Goal: Task Accomplishment & Management: Use online tool/utility

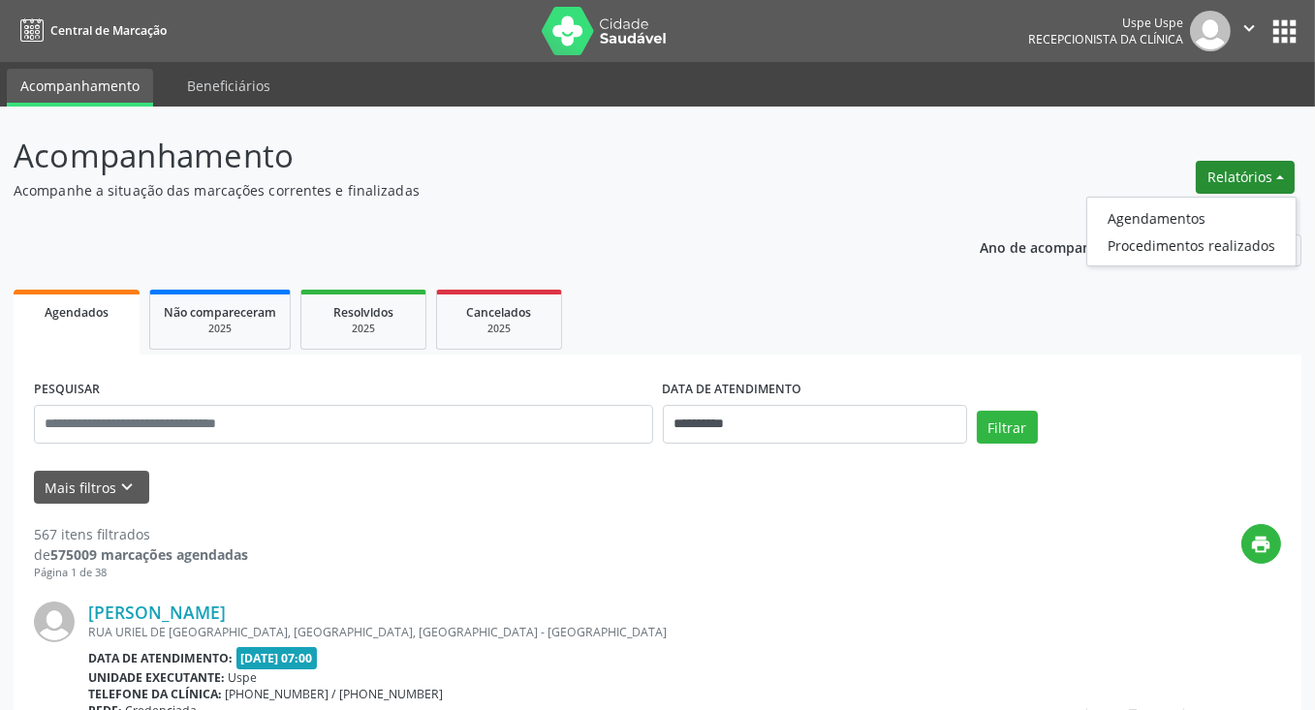
click at [1166, 202] on ul "Agendamentos Procedimentos realizados" at bounding box center [1191, 232] width 210 height 70
click at [1154, 226] on link "Agendamentos" at bounding box center [1191, 217] width 208 height 27
select select "*"
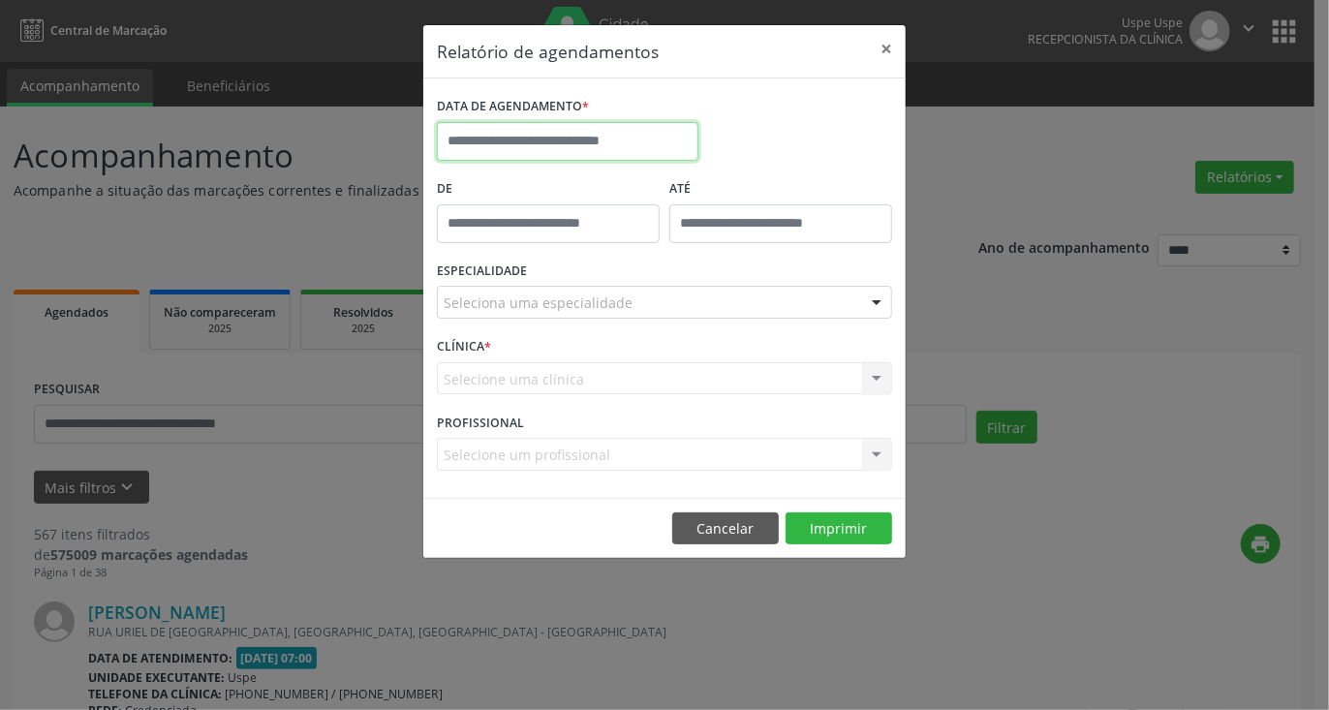
click at [641, 154] on input "text" at bounding box center [568, 141] width 262 height 39
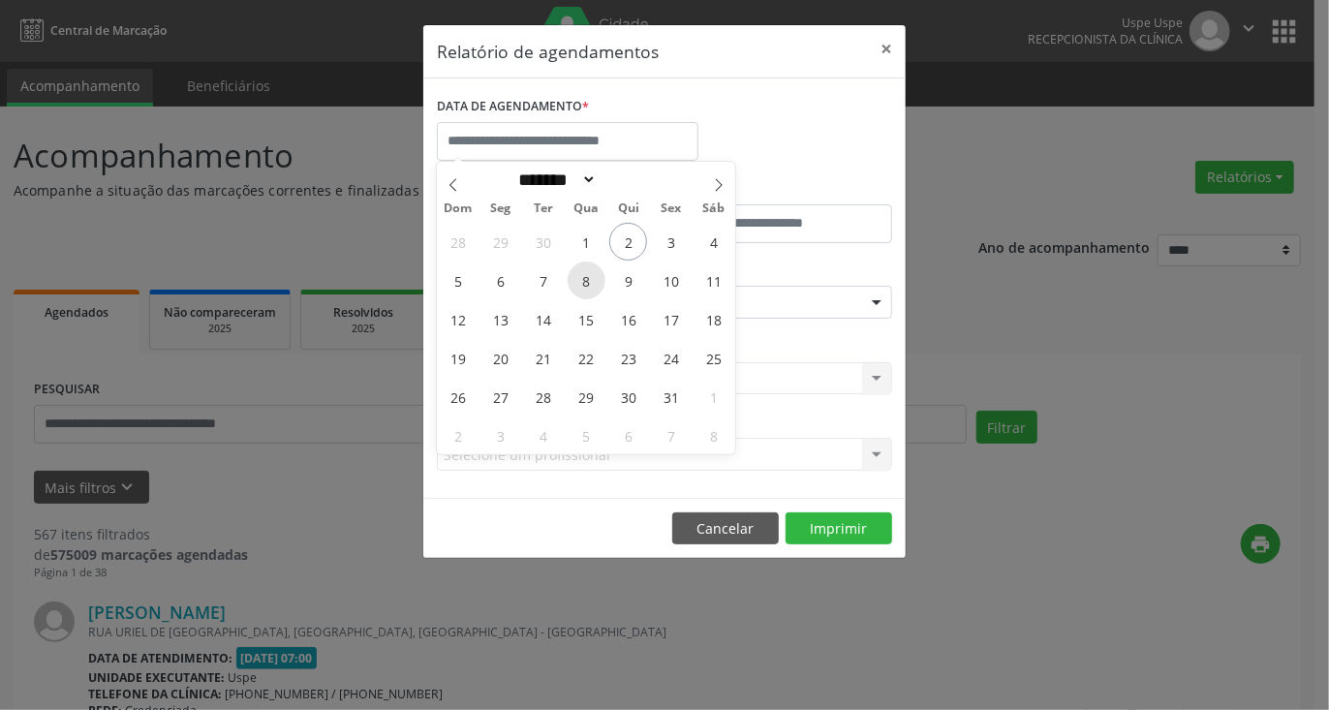
click at [583, 278] on span "8" at bounding box center [587, 281] width 38 height 38
type input "**********"
click at [583, 278] on span "8" at bounding box center [587, 281] width 38 height 38
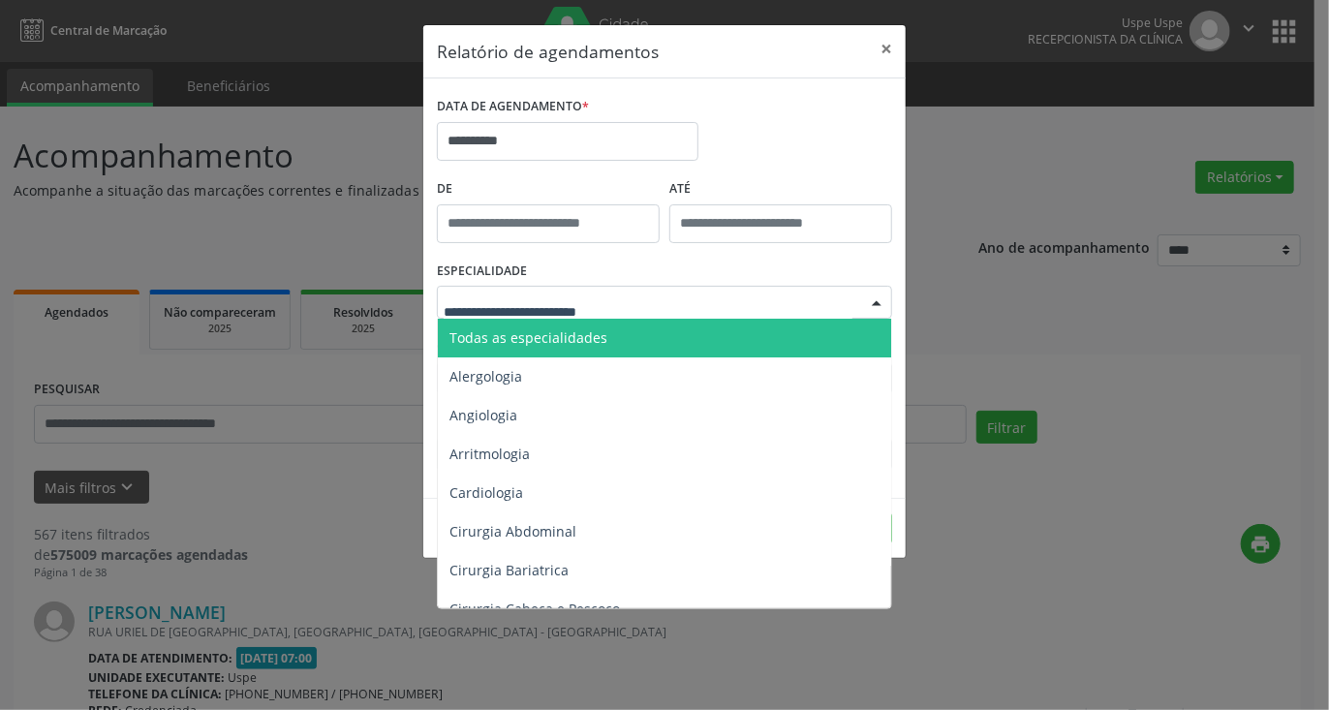
click at [639, 312] on div at bounding box center [664, 302] width 455 height 33
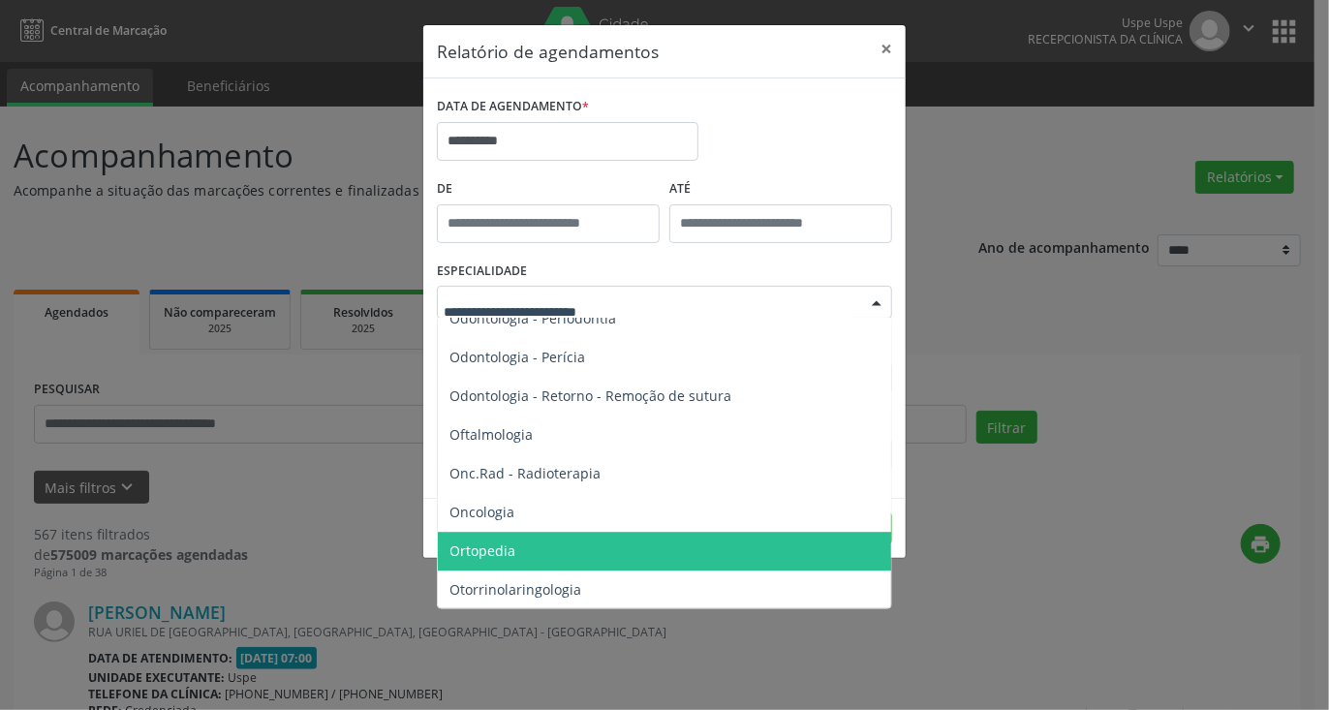
scroll to position [2713, 0]
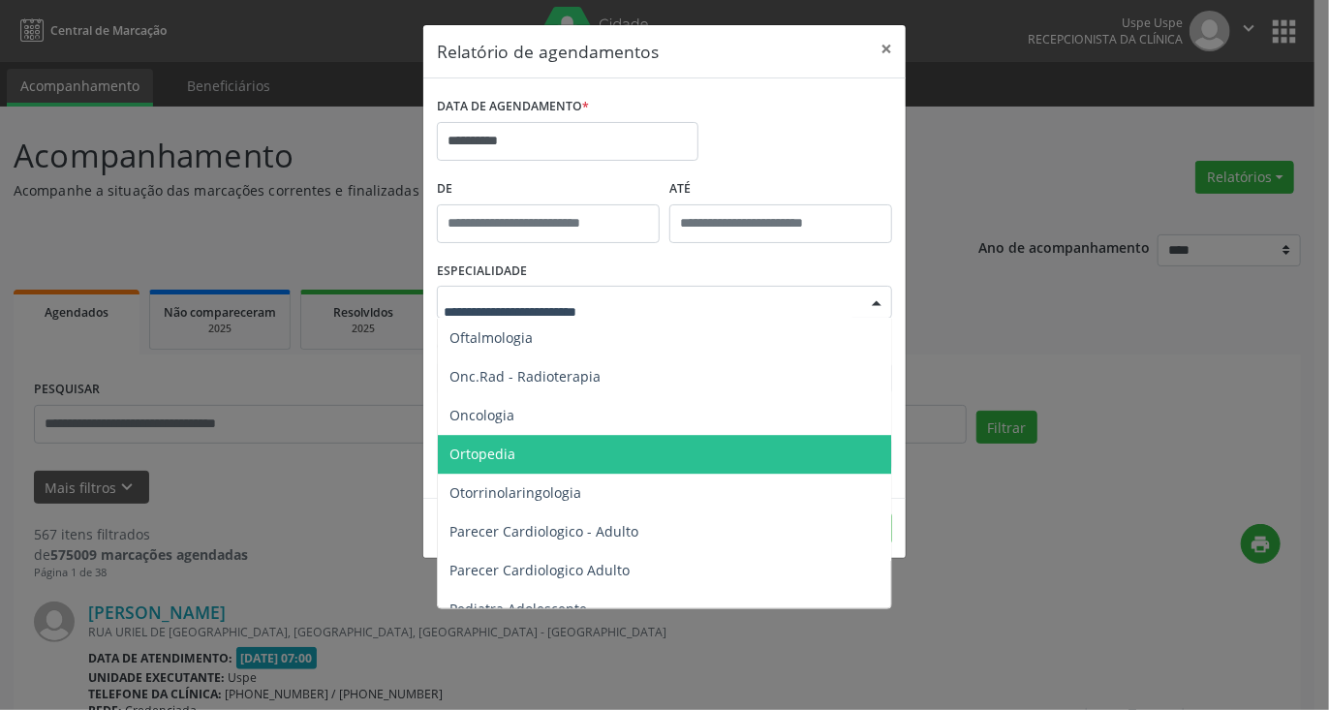
click at [536, 449] on span "Ortopedia" at bounding box center [666, 454] width 456 height 39
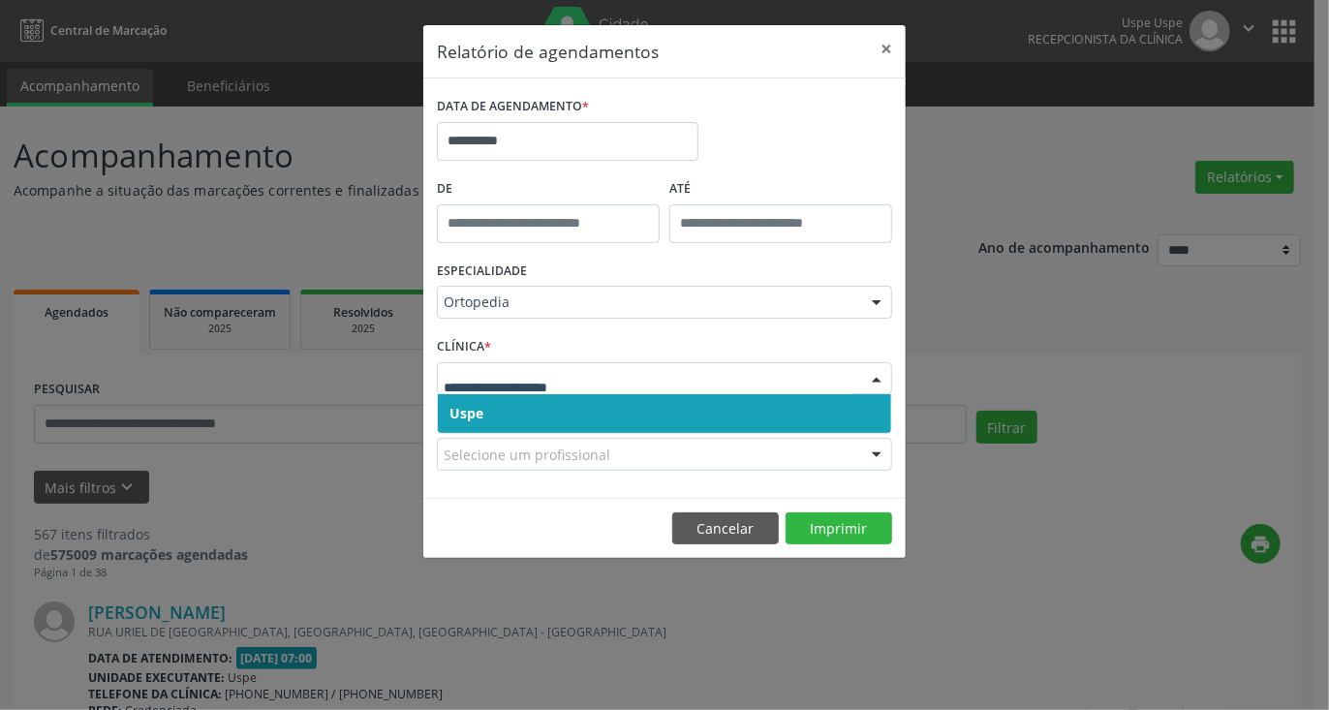
click at [500, 417] on span "Uspe" at bounding box center [664, 413] width 453 height 39
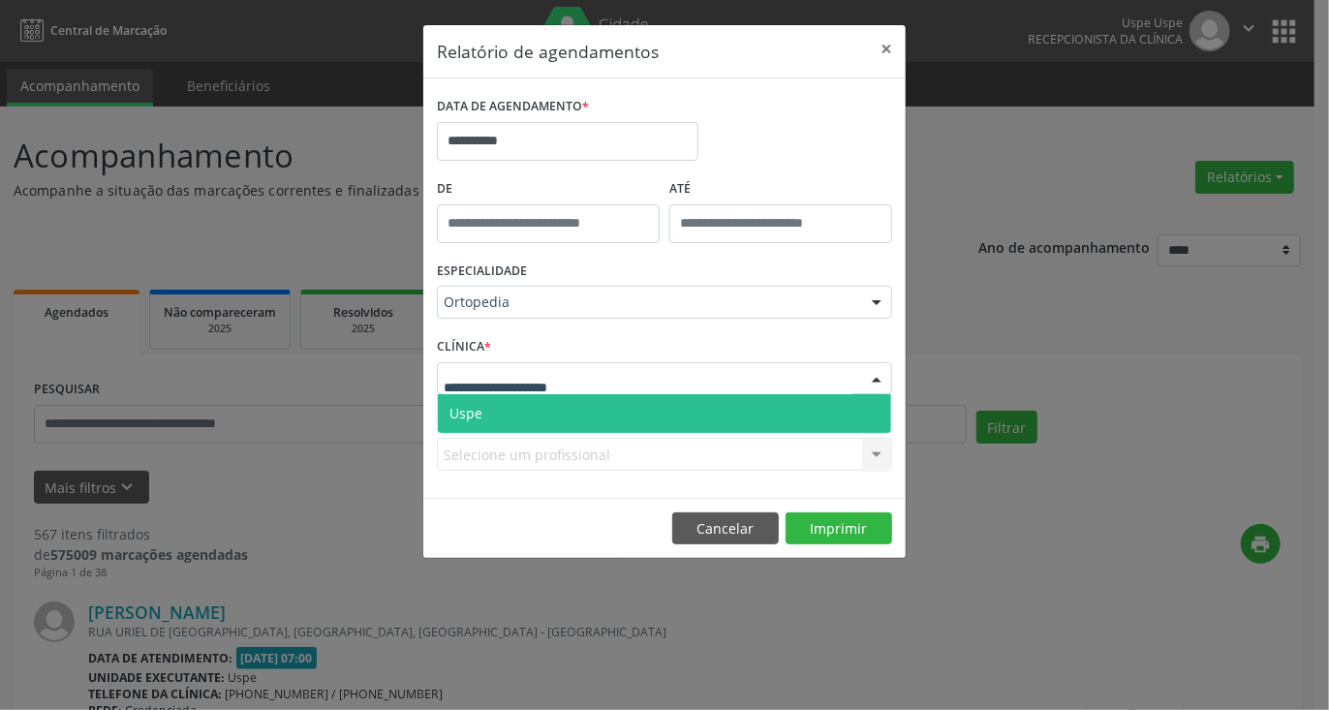
click at [483, 406] on span "Uspe" at bounding box center [664, 413] width 453 height 39
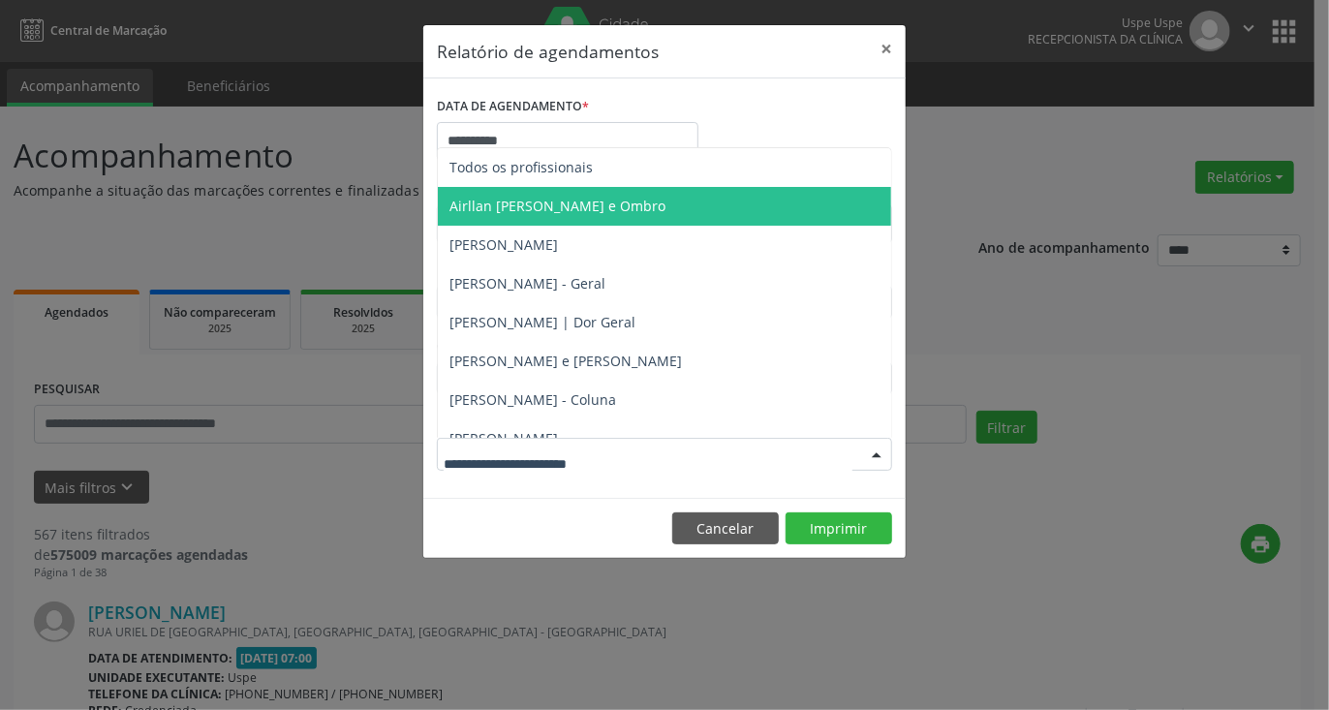
click at [516, 204] on span "Airllan [PERSON_NAME] e Ombro" at bounding box center [558, 206] width 216 height 18
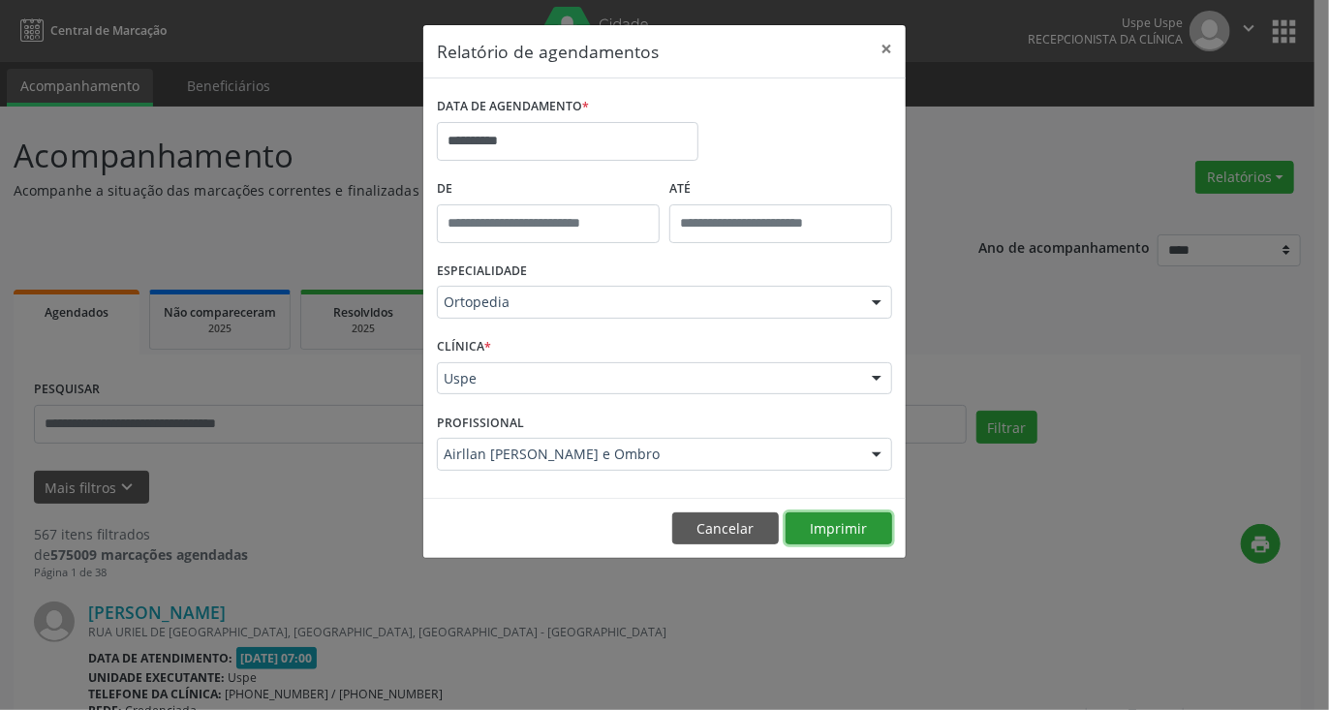
click at [814, 533] on button "Imprimir" at bounding box center [839, 529] width 107 height 33
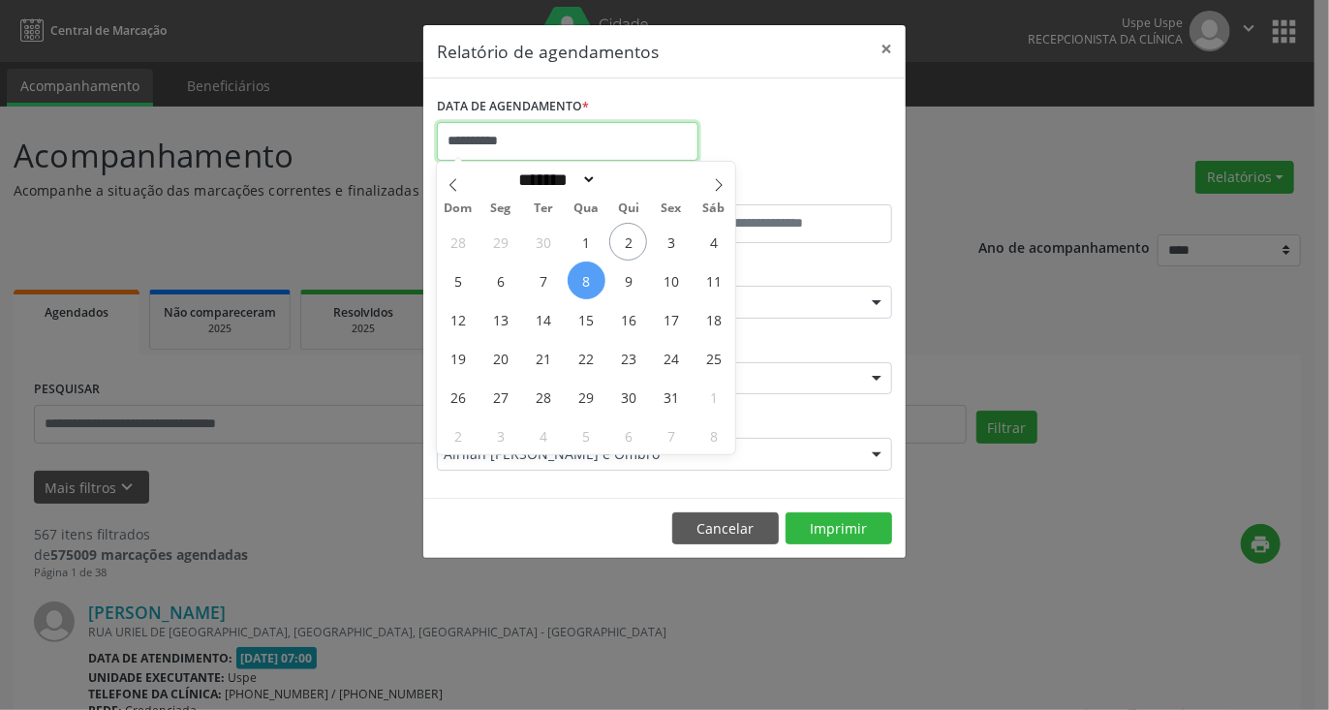
click at [546, 143] on input "**********" at bounding box center [568, 141] width 262 height 39
click at [592, 359] on span "22" at bounding box center [587, 358] width 38 height 38
type input "**********"
click at [592, 359] on span "22" at bounding box center [587, 358] width 38 height 38
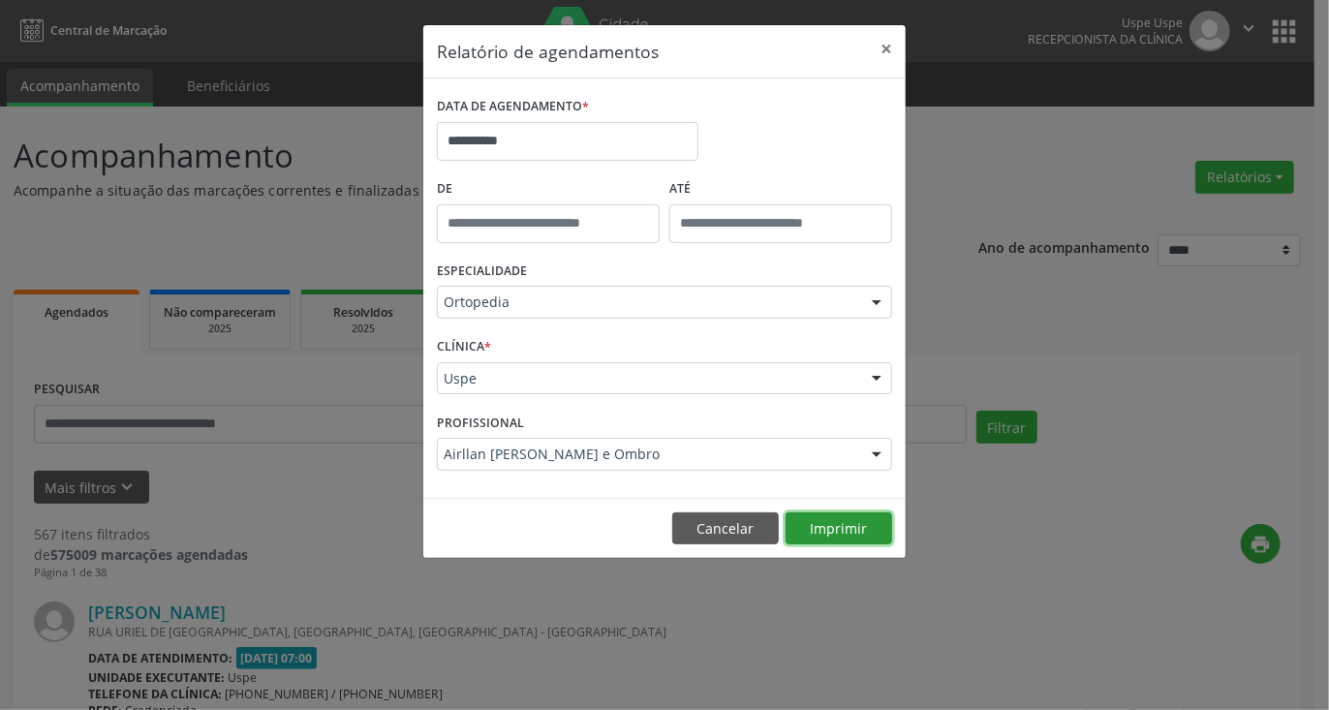
click at [821, 516] on button "Imprimir" at bounding box center [839, 529] width 107 height 33
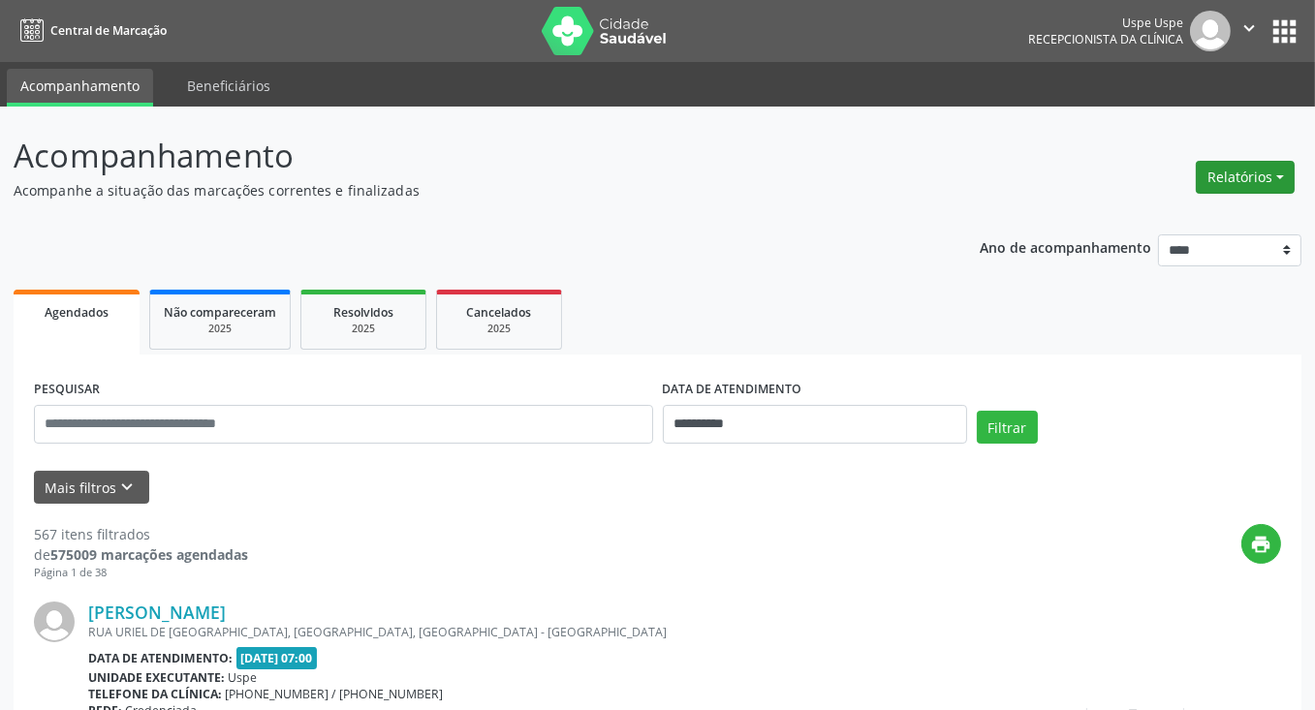
drag, startPoint x: 1241, startPoint y: 159, endPoint x: 1242, endPoint y: 179, distance: 20.4
click at [1241, 168] on div "Relatórios Agendamentos Procedimentos realizados" at bounding box center [1245, 177] width 112 height 47
click at [1242, 179] on button "Relatórios" at bounding box center [1245, 177] width 99 height 33
click at [1182, 213] on link "Agendamentos" at bounding box center [1191, 217] width 208 height 27
select select "*"
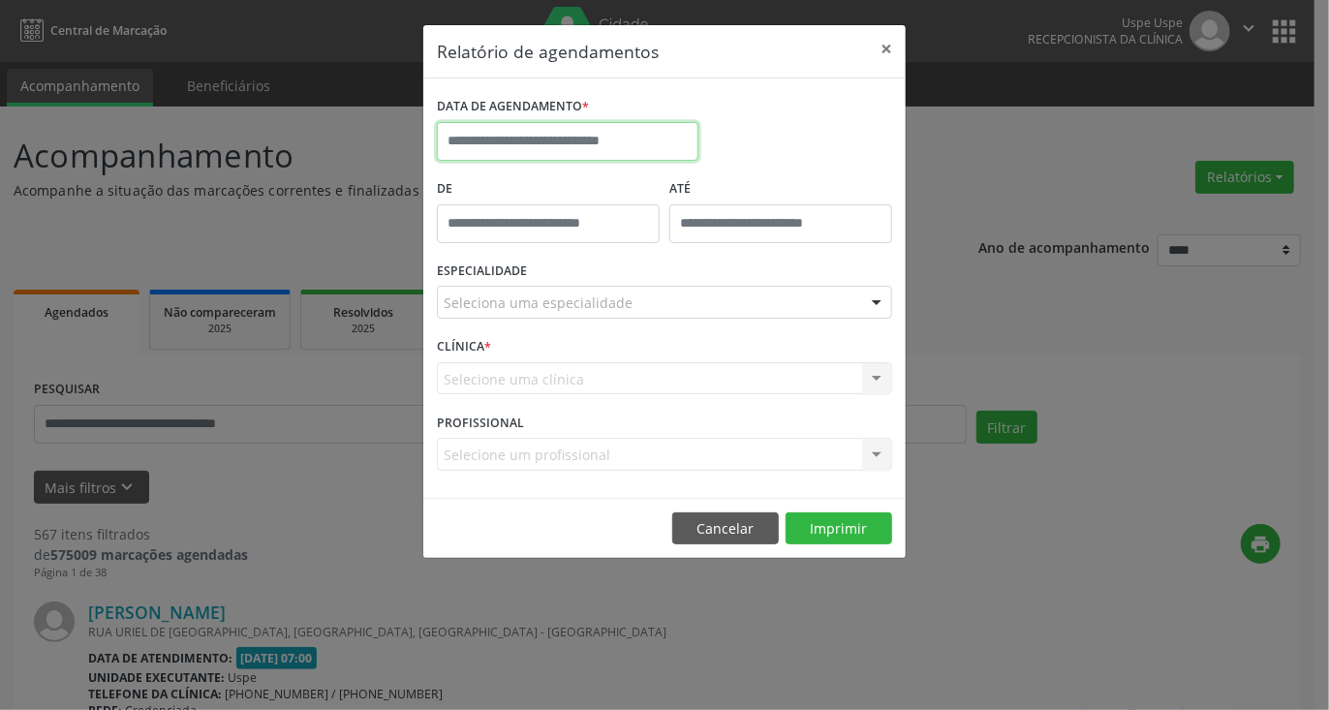
click at [645, 146] on body "**********" at bounding box center [664, 355] width 1329 height 710
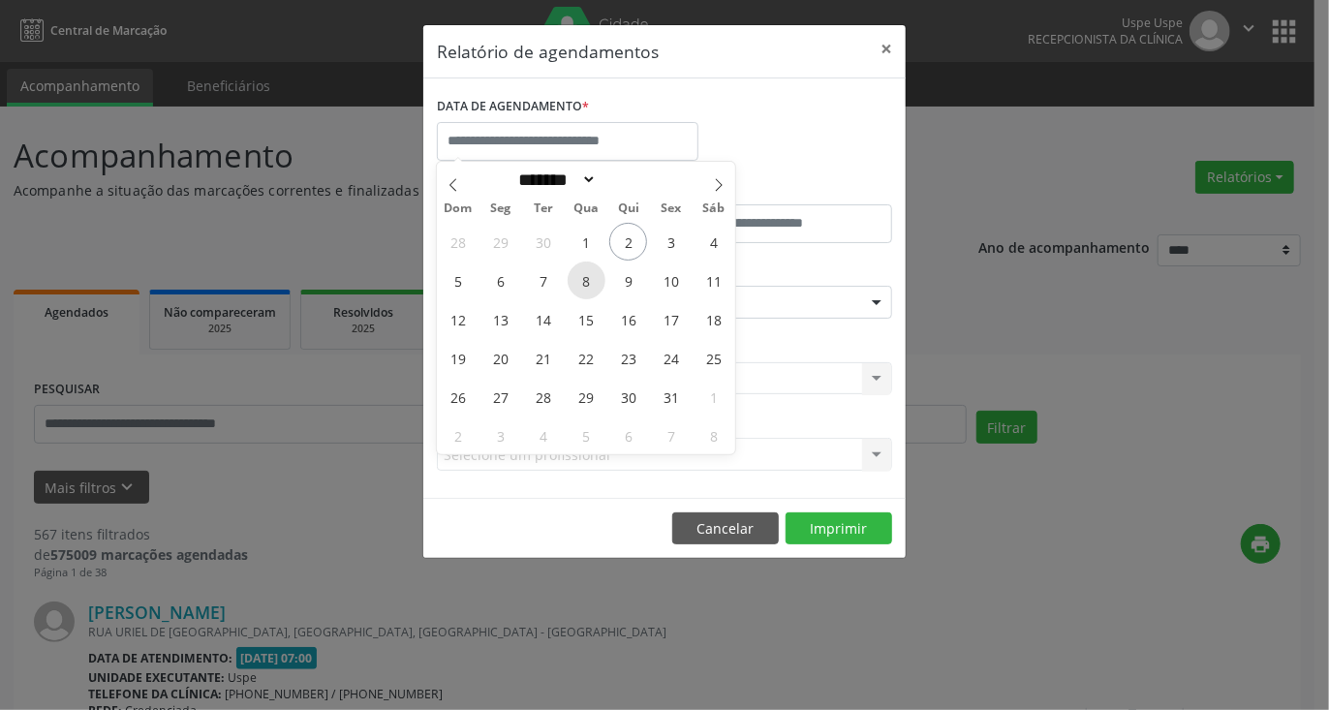
click at [586, 282] on span "8" at bounding box center [587, 281] width 38 height 38
type input "**********"
click at [586, 282] on span "8" at bounding box center [587, 281] width 38 height 38
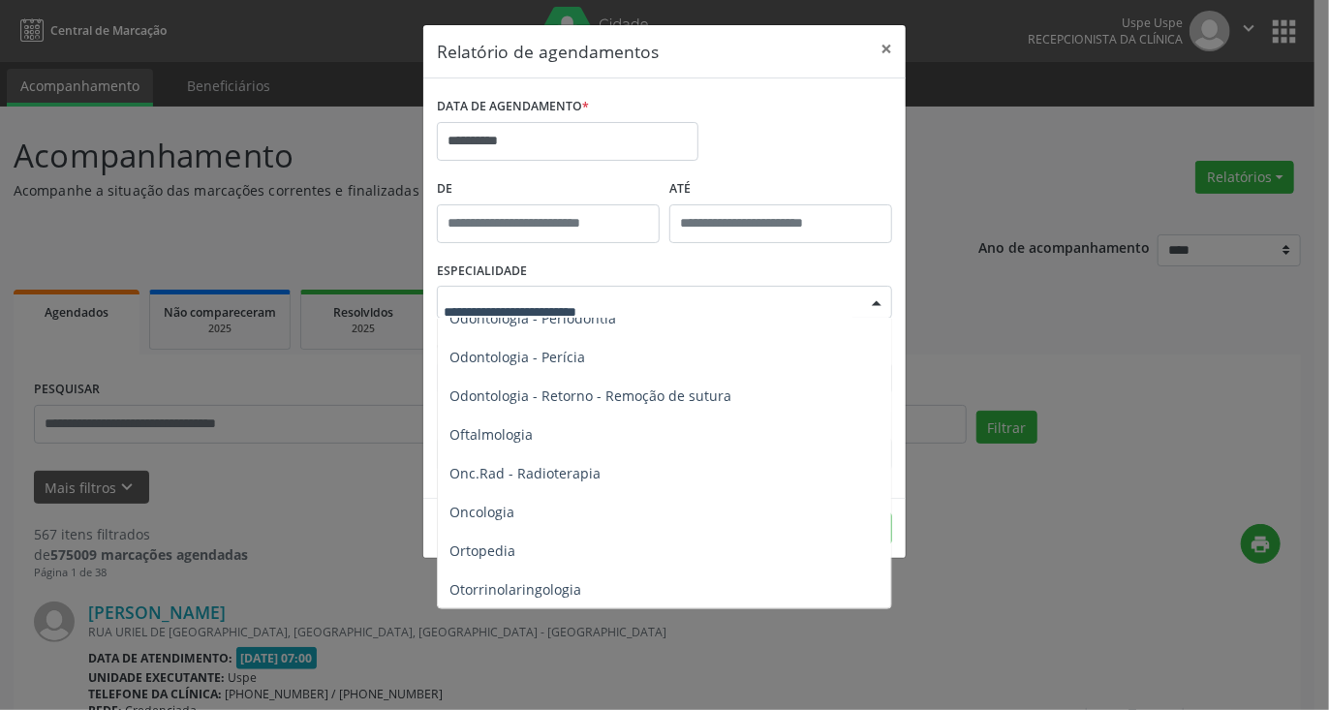
scroll to position [2810, 0]
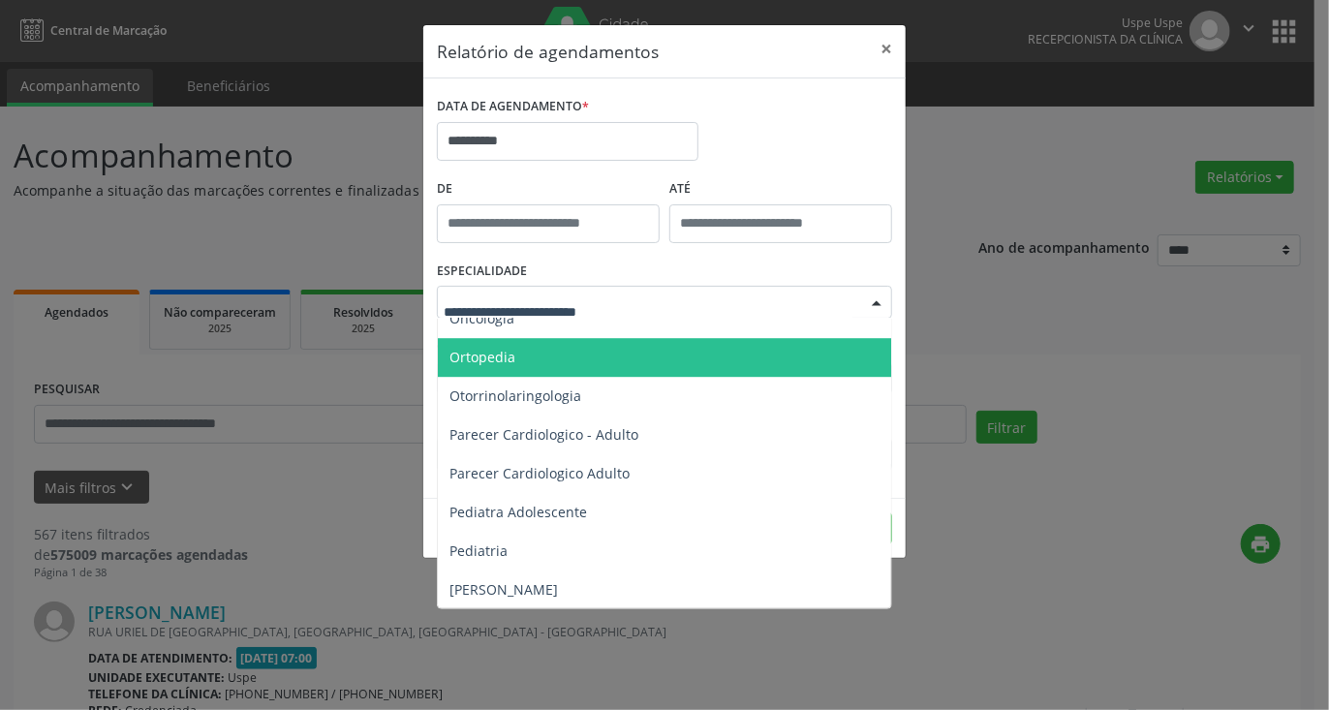
click at [568, 361] on span "Ortopedia" at bounding box center [666, 357] width 456 height 39
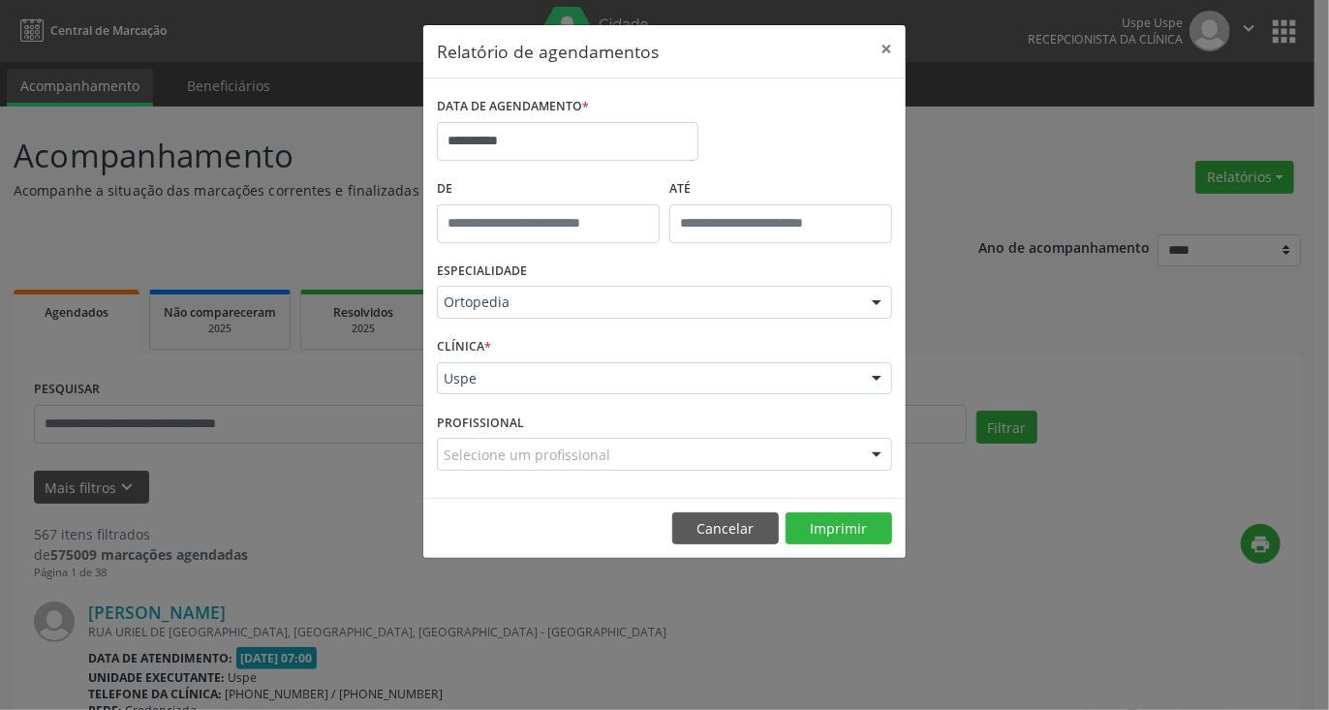
click at [736, 449] on div "Selecione um profissional" at bounding box center [664, 454] width 455 height 33
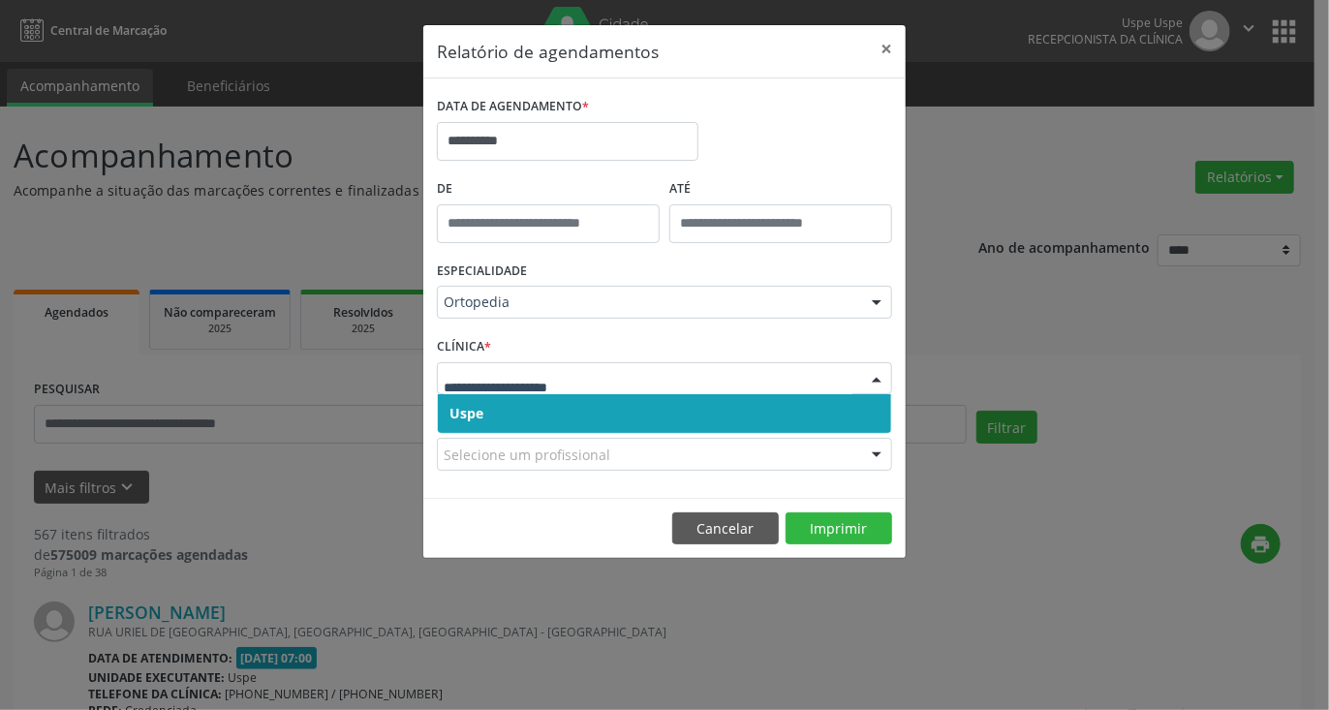
click at [538, 413] on span "Uspe" at bounding box center [664, 413] width 453 height 39
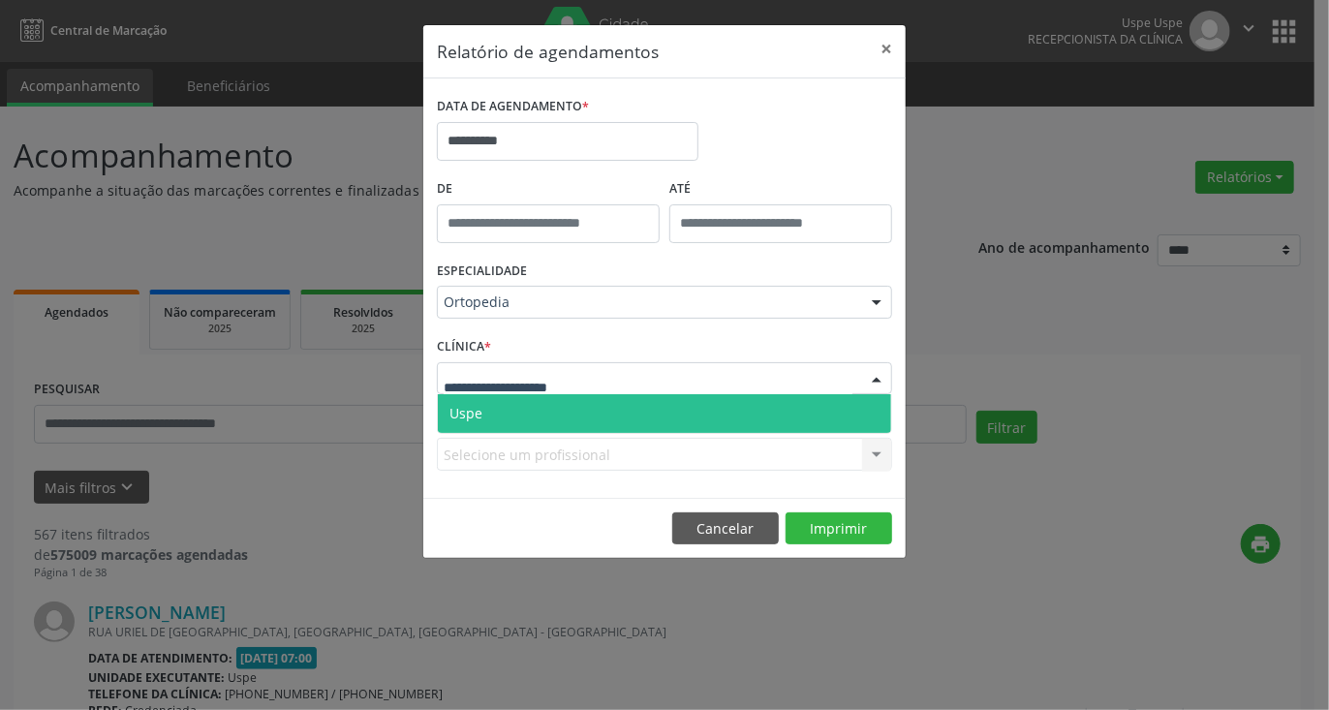
click at [527, 403] on span "Uspe" at bounding box center [664, 413] width 453 height 39
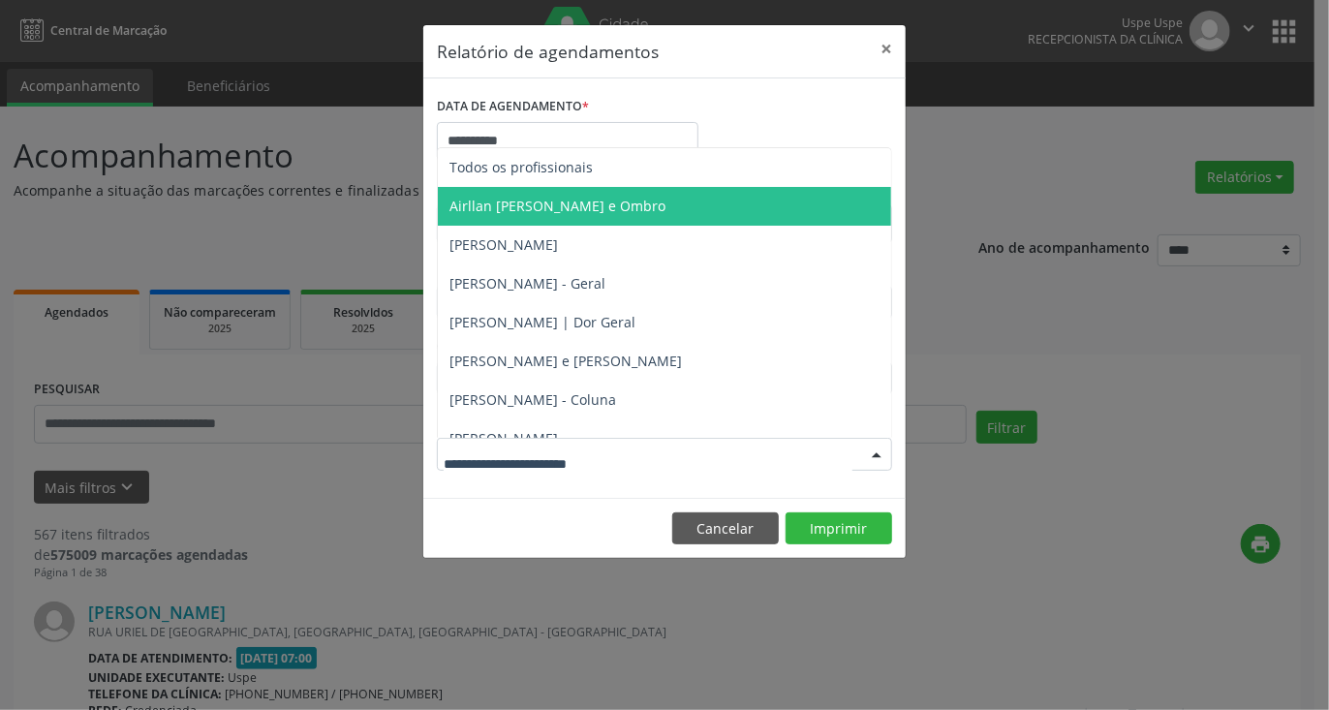
click at [540, 205] on span "Airllan [PERSON_NAME] e Ombro" at bounding box center [558, 206] width 216 height 18
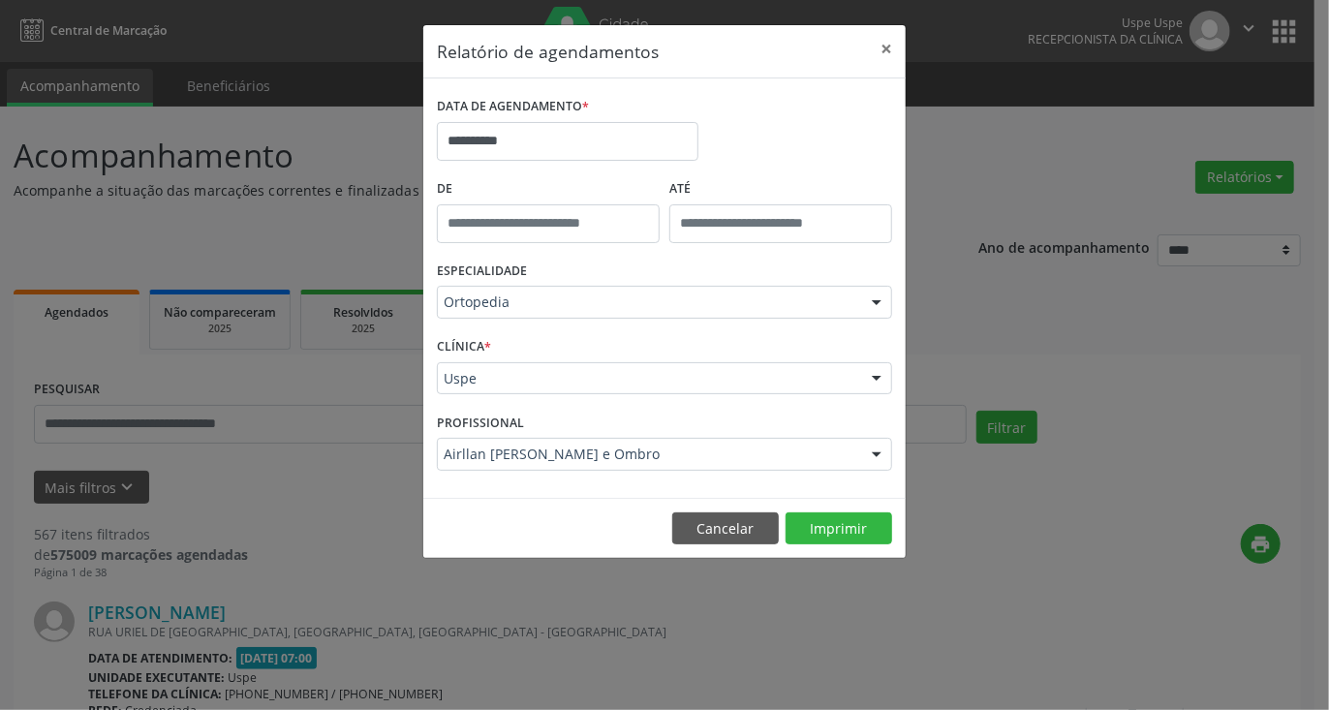
click at [831, 546] on footer "Cancelar Imprimir" at bounding box center [664, 528] width 483 height 61
click at [826, 527] on button "Imprimir" at bounding box center [839, 529] width 107 height 33
